Goal: Task Accomplishment & Management: Complete application form

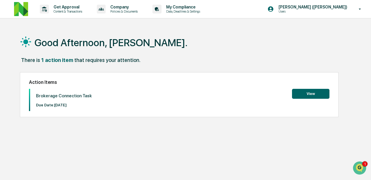
click at [301, 93] on button "View" at bounding box center [310, 94] width 37 height 10
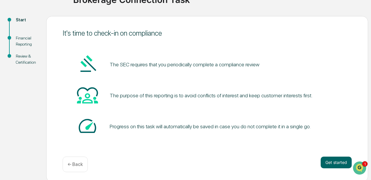
scroll to position [56, 0]
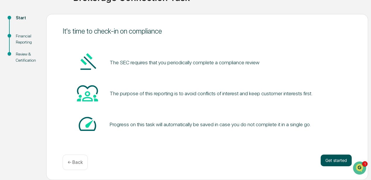
click at [335, 161] on button "Get started" at bounding box center [336, 161] width 31 height 12
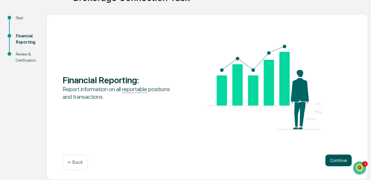
click at [333, 159] on button "Continue" at bounding box center [338, 161] width 26 height 12
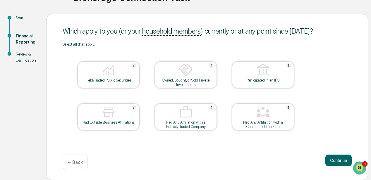
click at [112, 83] on div "Held/Traded Public Securities" at bounding box center [109, 74] width 62 height 27
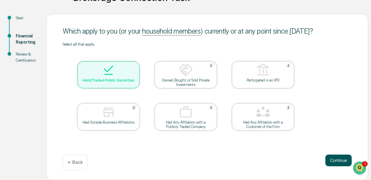
click at [331, 161] on button "Continue" at bounding box center [338, 161] width 26 height 12
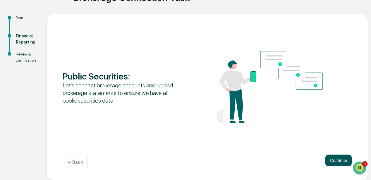
click at [332, 161] on button "Continue" at bounding box center [338, 161] width 26 height 12
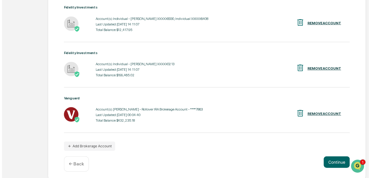
scroll to position [137, 0]
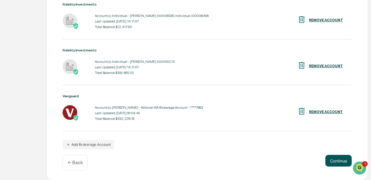
click at [332, 161] on button "Continue" at bounding box center [338, 161] width 26 height 12
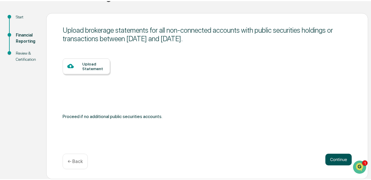
scroll to position [56, 0]
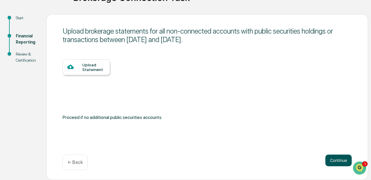
click at [329, 159] on button "Continue" at bounding box center [338, 161] width 26 height 12
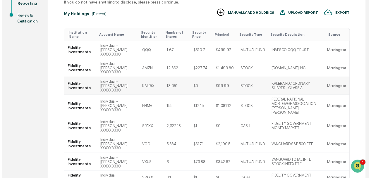
scroll to position [149, 0]
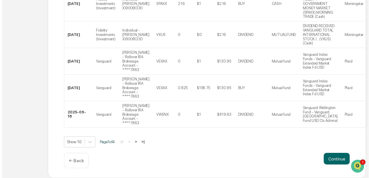
scroll to position [340, 0]
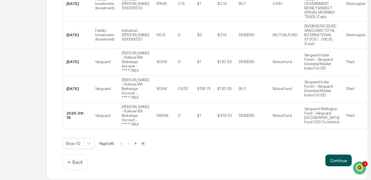
click at [333, 159] on button "Continue" at bounding box center [338, 161] width 26 height 12
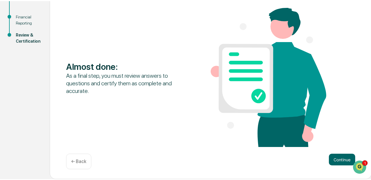
scroll to position [74, 0]
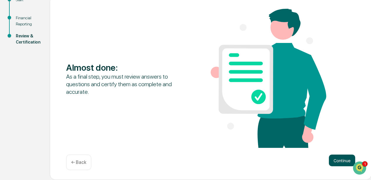
click at [337, 161] on button "Continue" at bounding box center [342, 161] width 26 height 12
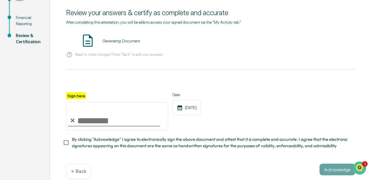
click at [94, 122] on input "Sign here" at bounding box center [117, 116] width 102 height 28
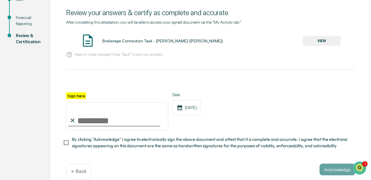
type input "**********"
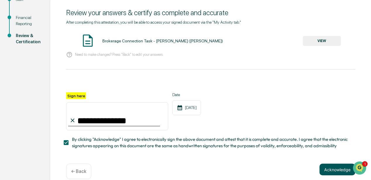
click at [331, 172] on button "Acknowledge" at bounding box center [337, 170] width 36 height 12
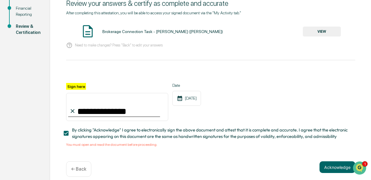
scroll to position [92, 0]
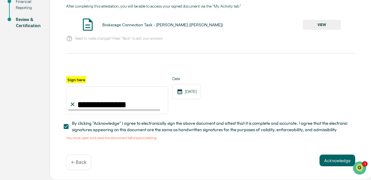
click at [315, 26] on button "VIEW" at bounding box center [322, 25] width 38 height 10
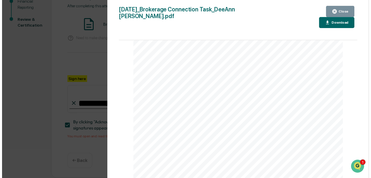
scroll to position [780, 0]
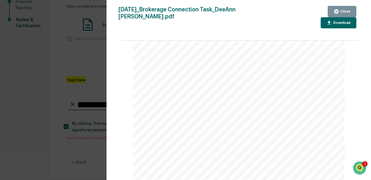
click at [347, 10] on div "Close" at bounding box center [344, 11] width 11 height 4
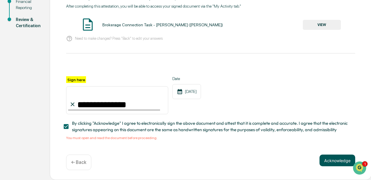
click at [333, 160] on button "Acknowledge" at bounding box center [337, 161] width 36 height 12
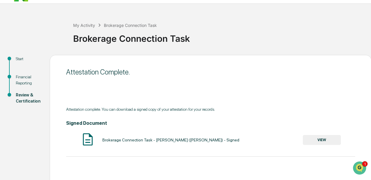
scroll to position [0, 0]
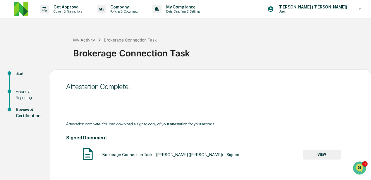
click at [304, 13] on div "DeeAnn Mays (Dempsey) Users" at bounding box center [315, 9] width 109 height 18
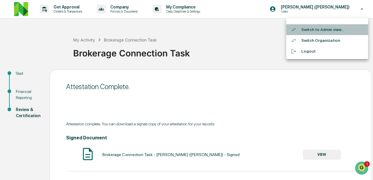
click at [308, 31] on li "Switch to Admin view..." at bounding box center [327, 29] width 82 height 11
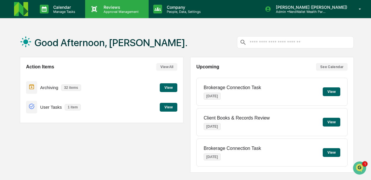
click at [114, 12] on p "Approval Management" at bounding box center [120, 12] width 43 height 4
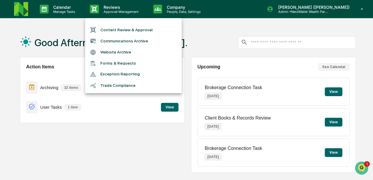
click at [115, 29] on li "Content Review & Approval" at bounding box center [133, 29] width 97 height 11
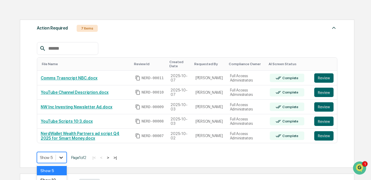
scroll to position [115, 0]
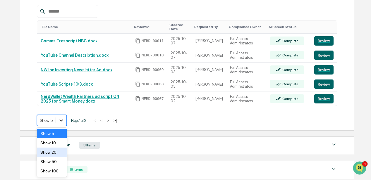
click at [62, 157] on body "Calendar Manage Tasks Reviews Approval Management Company People, Data, Setting…" at bounding box center [185, 62] width 371 height 355
click at [49, 143] on div "Show 10" at bounding box center [52, 142] width 30 height 9
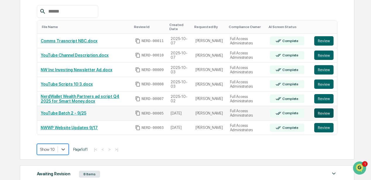
click at [325, 114] on button "Review" at bounding box center [323, 113] width 19 height 9
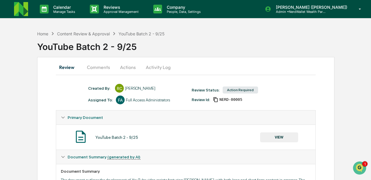
click at [123, 67] on button "Actions" at bounding box center [128, 67] width 26 height 14
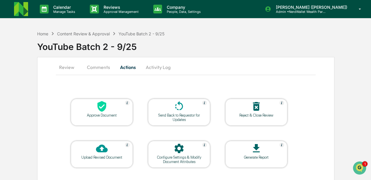
click at [103, 109] on icon at bounding box center [101, 106] width 9 height 11
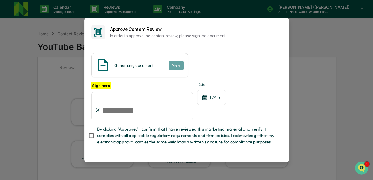
click at [116, 111] on input "Sign here" at bounding box center [142, 106] width 102 height 28
type input "**********"
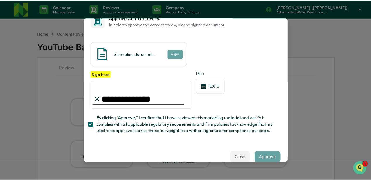
scroll to position [23, 0]
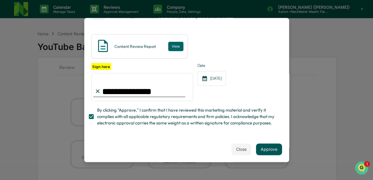
click at [269, 150] on button "Approve" at bounding box center [269, 149] width 26 height 12
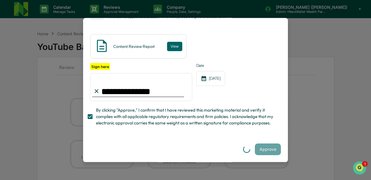
scroll to position [0, 0]
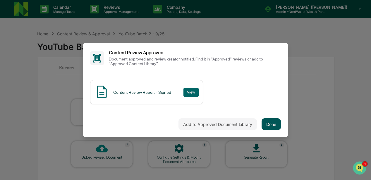
click at [271, 123] on button "Done" at bounding box center [270, 124] width 19 height 12
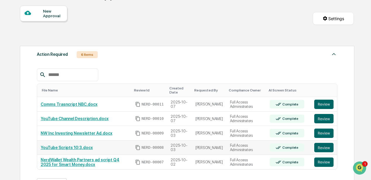
scroll to position [58, 0]
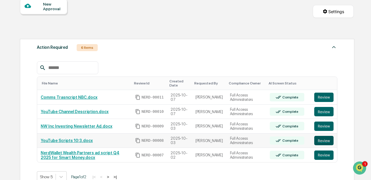
click at [321, 141] on button "Review" at bounding box center [323, 140] width 19 height 9
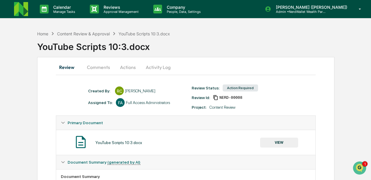
click at [99, 68] on button "Comments" at bounding box center [98, 67] width 32 height 14
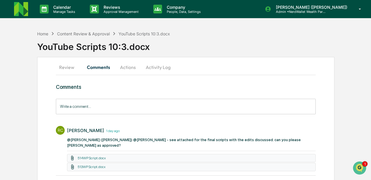
click at [124, 67] on button "Actions" at bounding box center [128, 67] width 26 height 14
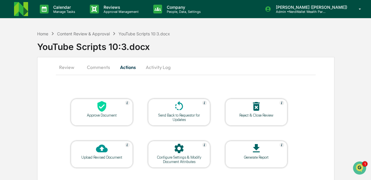
click at [101, 111] on icon at bounding box center [101, 106] width 9 height 11
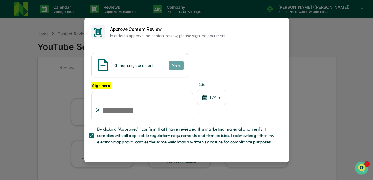
click at [109, 112] on input "Sign here" at bounding box center [142, 106] width 102 height 28
type input "**********"
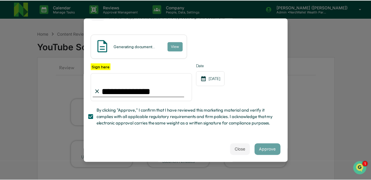
scroll to position [23, 0]
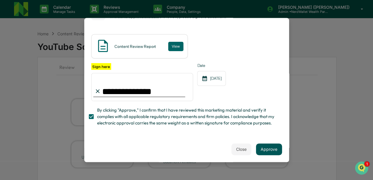
click at [264, 143] on button "Approve" at bounding box center [269, 149] width 26 height 12
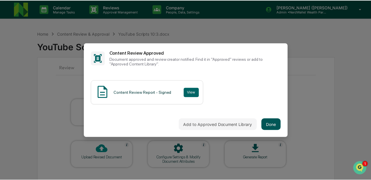
scroll to position [0, 0]
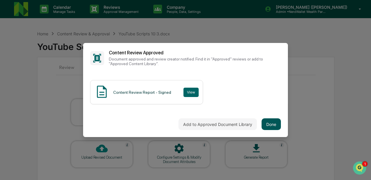
click at [273, 123] on button "Done" at bounding box center [270, 124] width 19 height 12
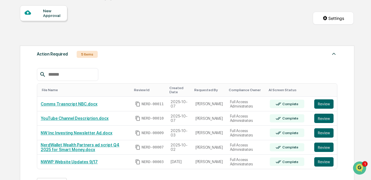
scroll to position [58, 0]
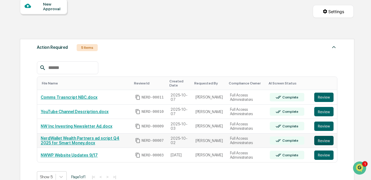
click at [320, 141] on button "Review" at bounding box center [323, 140] width 19 height 9
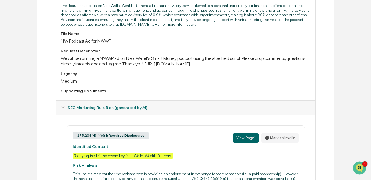
scroll to position [156, 0]
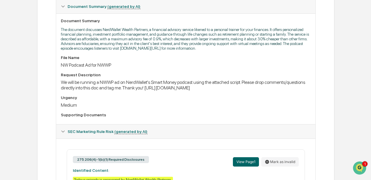
click at [290, 91] on div "We will be running a NWWP ad on NerdWallet's Smart Money podcast using the atta…" at bounding box center [186, 85] width 250 height 11
drag, startPoint x: 166, startPoint y: 96, endPoint x: 108, endPoint y: 96, distance: 58.5
click at [108, 91] on div "We will be running a NWWP ad on NerdWallet's Smart Money podcast using the atta…" at bounding box center [186, 85] width 250 height 11
click at [201, 120] on div "File Name NW Podcast Ad for NWWP Request Description We will be running a NWWP …" at bounding box center [186, 87] width 250 height 64
drag, startPoint x: 291, startPoint y: 95, endPoint x: 47, endPoint y: 94, distance: 243.9
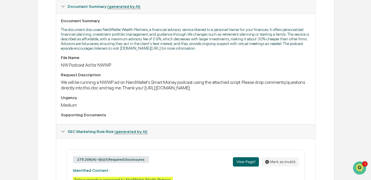
click at [47, 94] on div "Review Comments Actions Activity Log Created By: ‎ ‎ RC Rachel Carlisle Assigne…" at bounding box center [185, 79] width 297 height 356
drag, startPoint x: 47, startPoint y: 94, endPoint x: 73, endPoint y: 94, distance: 26.6
copy div "https://docs.google.com/document/d/1Kh3M3Y5a_kH5h9tpjU_EJL3ki0beWlkFAAOUiCHa3LE…"
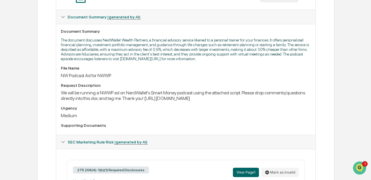
scroll to position [144, 0]
